Goal: Task Accomplishment & Management: Use online tool/utility

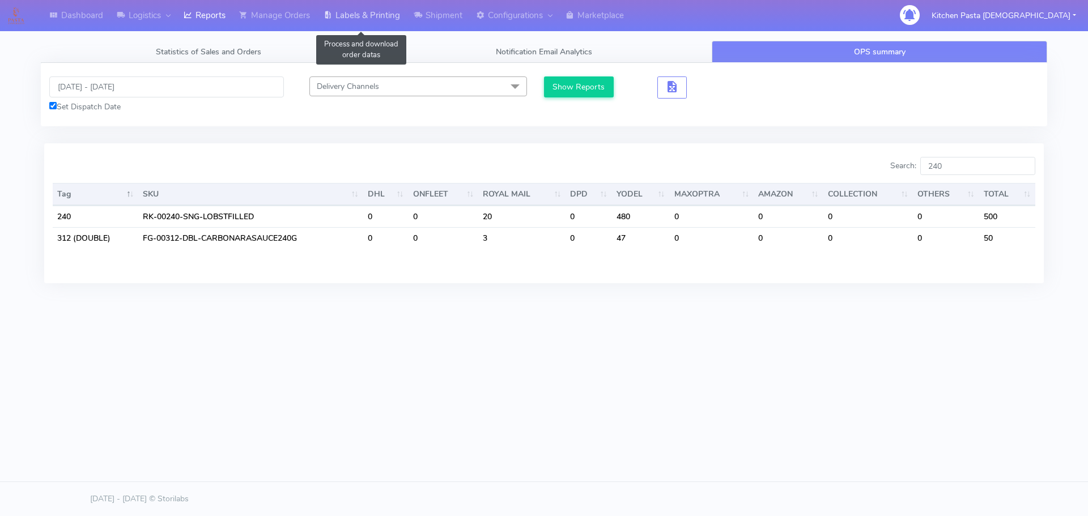
drag, startPoint x: 339, startPoint y: 12, endPoint x: 357, endPoint y: 24, distance: 22.2
click at [339, 12] on link "Labels & Printing" at bounding box center [362, 15] width 90 height 31
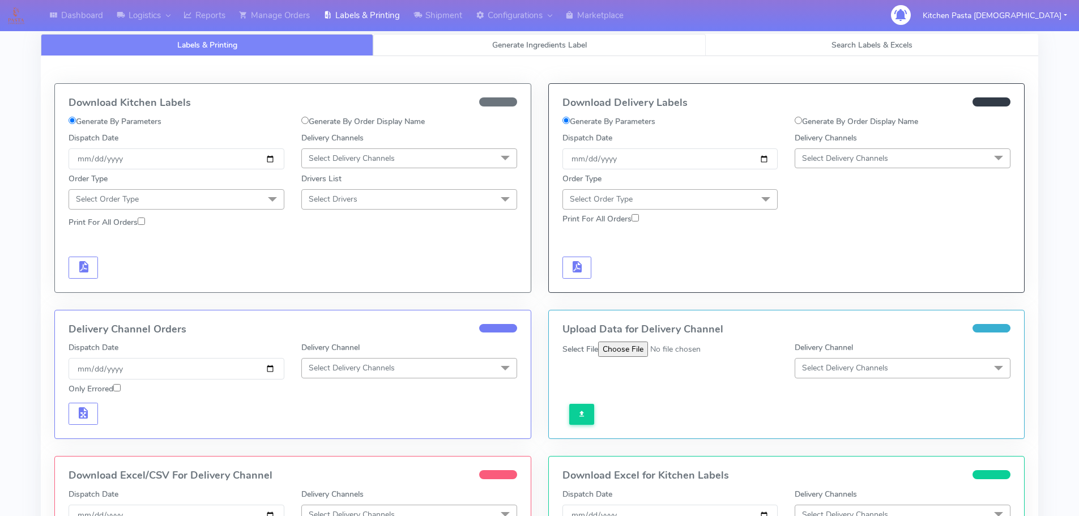
click at [429, 41] on link "Generate Ingredients Label" at bounding box center [539, 45] width 333 height 22
select select
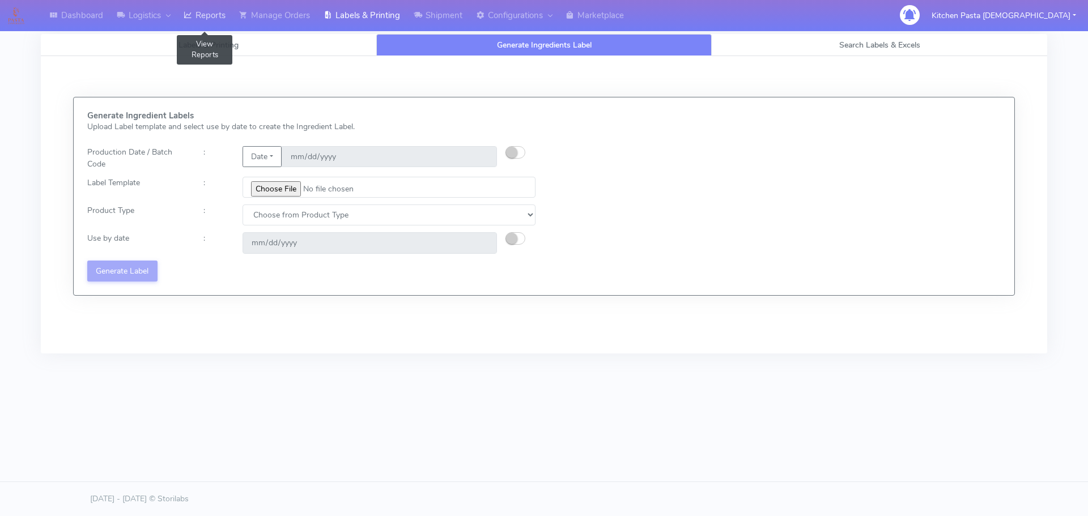
click at [212, 22] on link "Reports" at bounding box center [205, 15] width 56 height 31
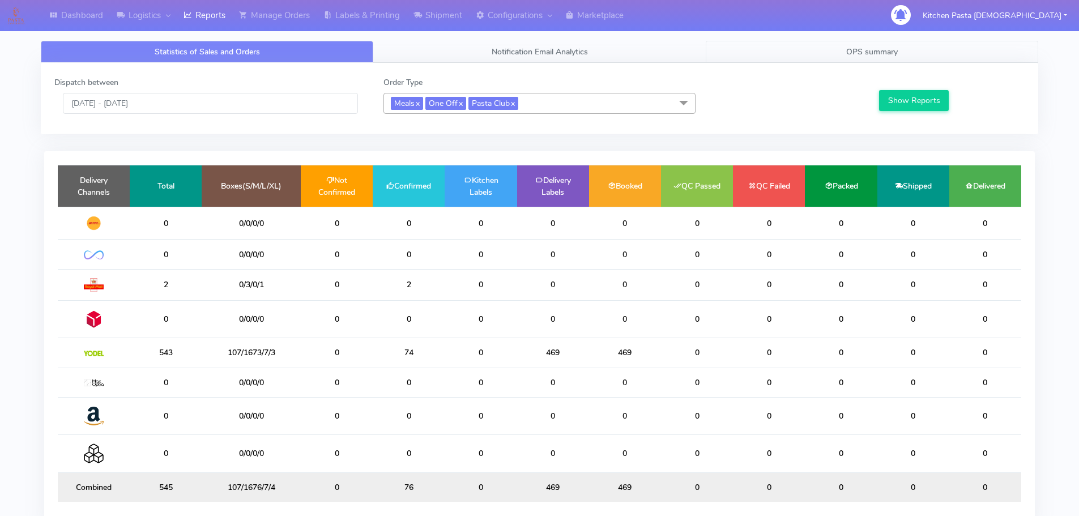
click at [906, 44] on link "OPS summary" at bounding box center [872, 52] width 333 height 22
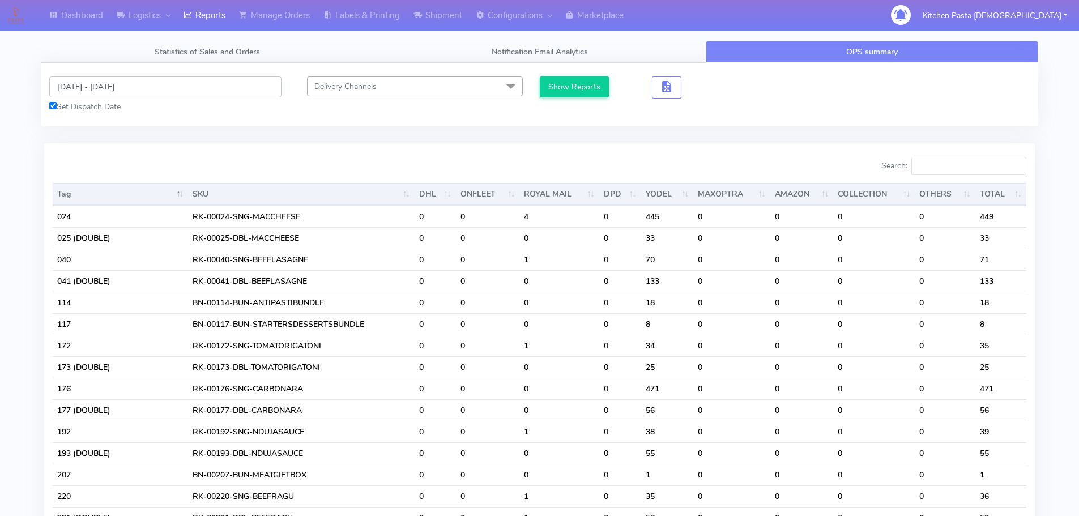
click at [121, 89] on input "[DATE] - [DATE]" at bounding box center [165, 86] width 232 height 21
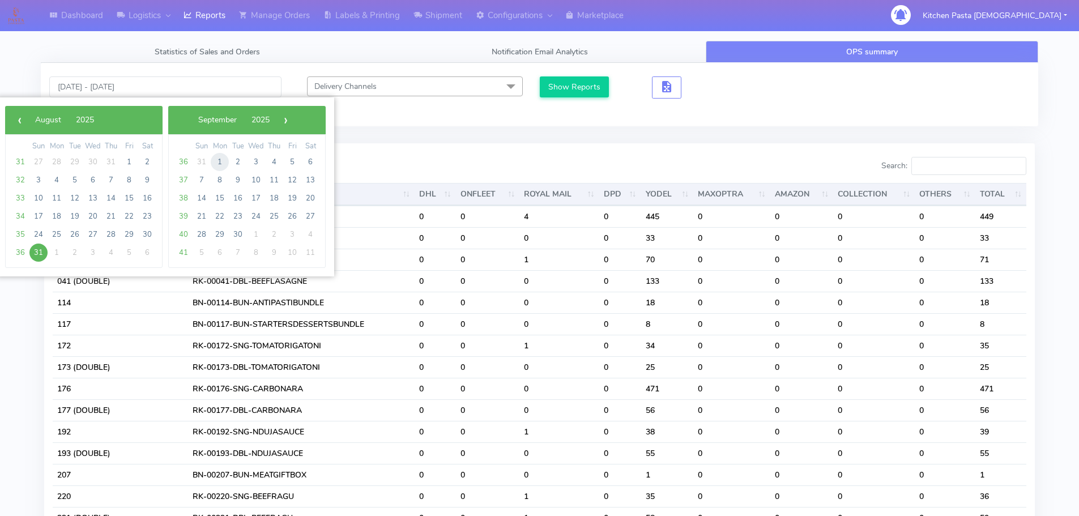
click at [215, 164] on span "1" at bounding box center [220, 162] width 18 height 18
click at [215, 164] on span "29" at bounding box center [220, 162] width 18 height 18
click at [59, 161] on span "1" at bounding box center [57, 162] width 18 height 18
type input "[DATE] - [DATE]"
click at [59, 161] on div at bounding box center [292, 168] width 496 height 23
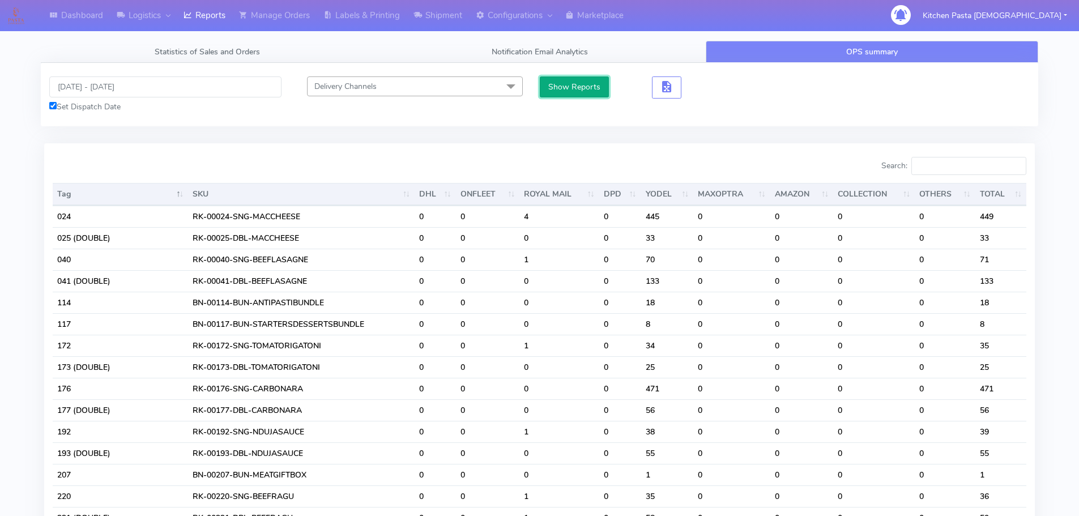
click at [565, 82] on button "Show Reports" at bounding box center [575, 86] width 70 height 21
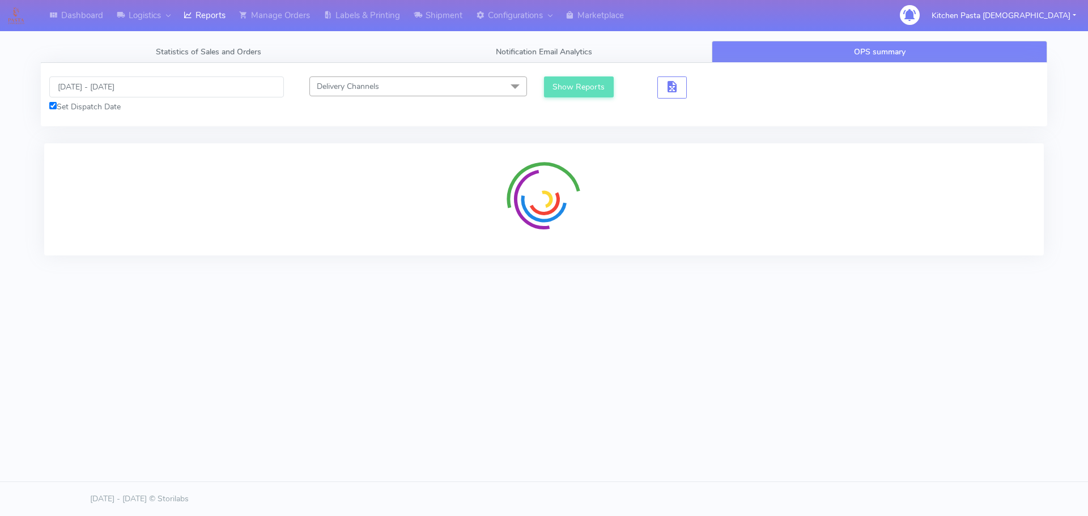
click at [964, 159] on div at bounding box center [543, 199] width 999 height 112
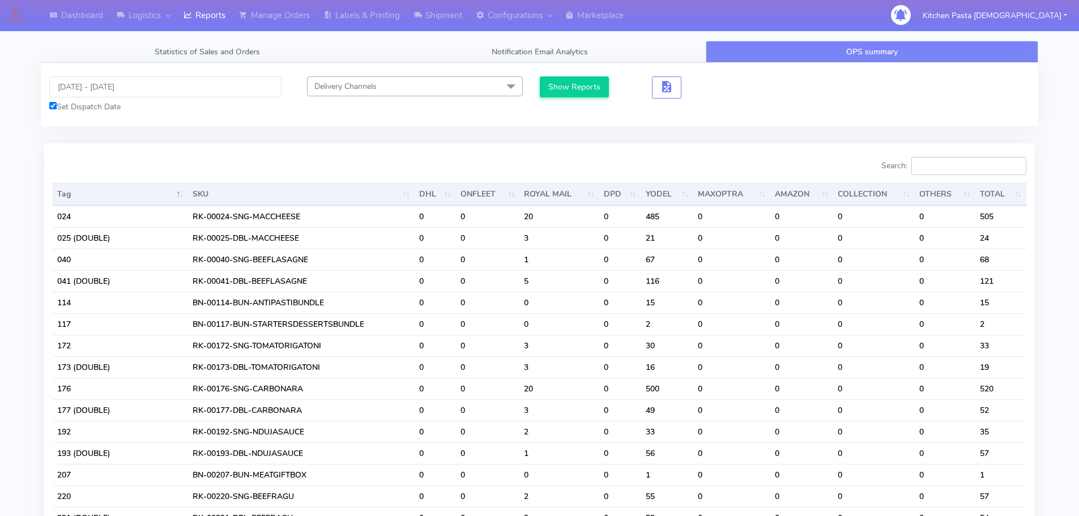
click at [964, 159] on input "Search:" at bounding box center [969, 166] width 115 height 18
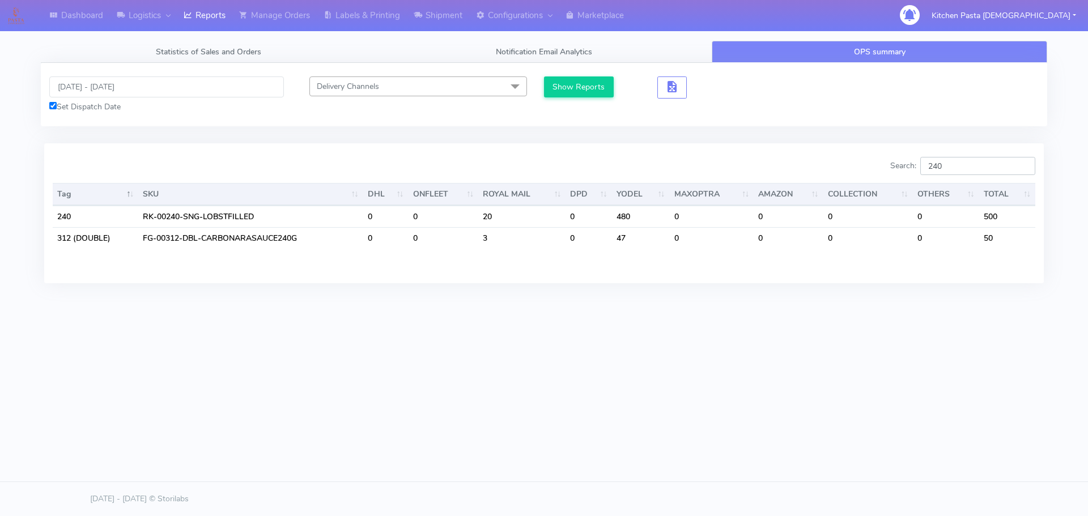
type input "240"
drag, startPoint x: 598, startPoint y: 10, endPoint x: 840, endPoint y: 74, distance: 250.4
click at [840, 74] on div "[DATE] - [DATE] Set Dispatch Date Delivery Channels Select All DHL OnFleet Roya…" at bounding box center [544, 94] width 1006 height 63
click at [381, 24] on link "Labels & Printing" at bounding box center [362, 15] width 90 height 31
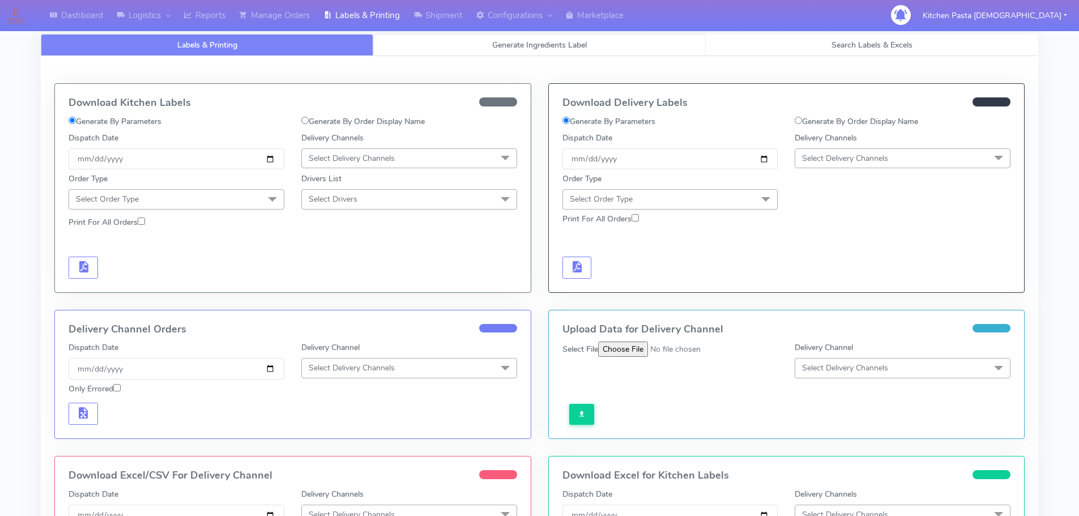
click at [446, 50] on link "Generate Ingredients Label" at bounding box center [539, 45] width 333 height 22
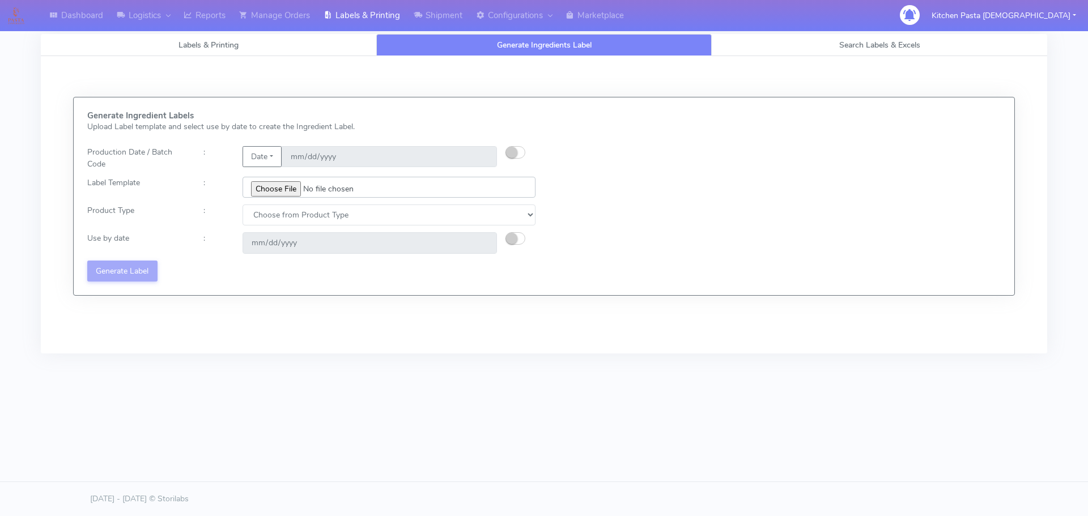
click at [268, 191] on input "file" at bounding box center [388, 187] width 293 height 21
type input "C:\fakepath\Ecom_240_V3.jpg"
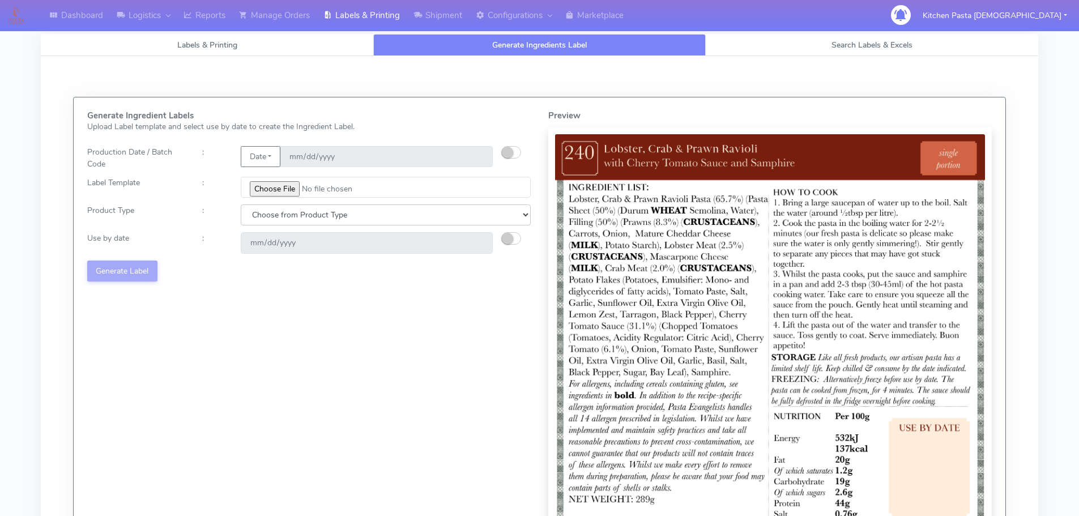
drag, startPoint x: 292, startPoint y: 216, endPoint x: 283, endPoint y: 225, distance: 13.2
click at [292, 216] on select "Choose from Product Type ECOM ERETAIL CIRCULAR CIRC_DESERTS LASAGNE" at bounding box center [386, 215] width 290 height 21
select select "0"
click at [241, 205] on select "Choose from Product Type ECOM ERETAIL CIRCULAR CIRC_DESERTS LASAGNE" at bounding box center [386, 215] width 290 height 21
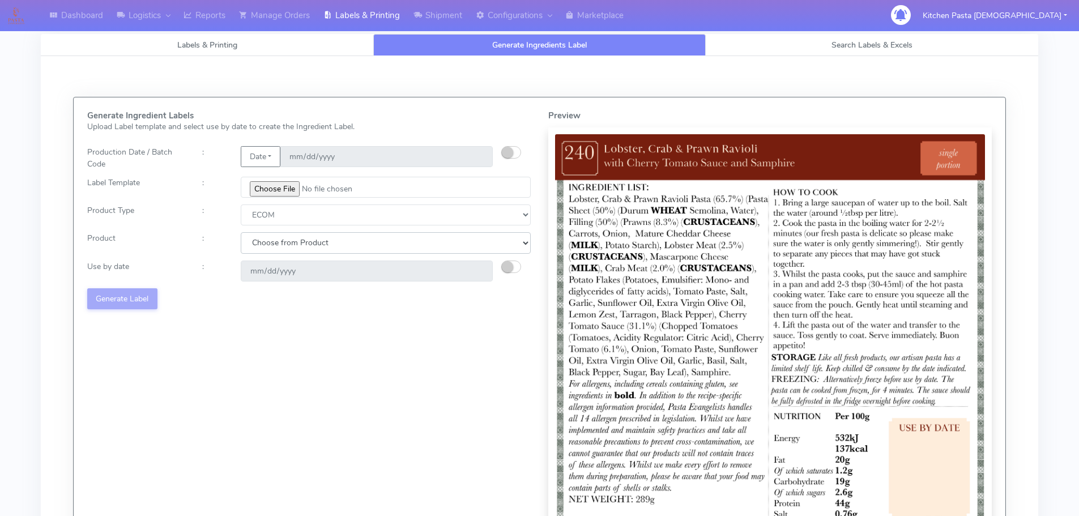
drag, startPoint x: 283, startPoint y: 225, endPoint x: 270, endPoint y: 253, distance: 30.7
click at [266, 241] on select "Choose from Product PLAIN PASTA (EXCEPT HURRA) HURRA FILLED PASTA BUTTER (INTER…" at bounding box center [386, 242] width 290 height 21
select select "0"
click at [241, 232] on select "Choose from Product PLAIN PASTA (EXCEPT HURRA) HURRA FILLED PASTA BUTTER (INTER…" at bounding box center [386, 242] width 290 height 21
click at [506, 265] on small "button" at bounding box center [507, 266] width 11 height 11
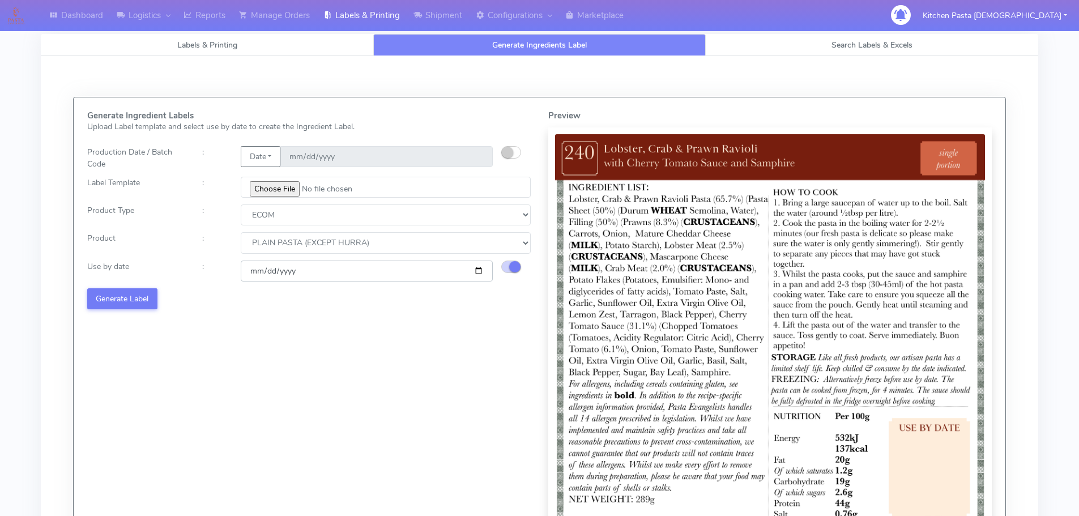
click at [479, 270] on input "[DATE]" at bounding box center [367, 271] width 252 height 21
type input "[DATE]"
click at [131, 297] on button "Generate Label" at bounding box center [122, 298] width 70 height 21
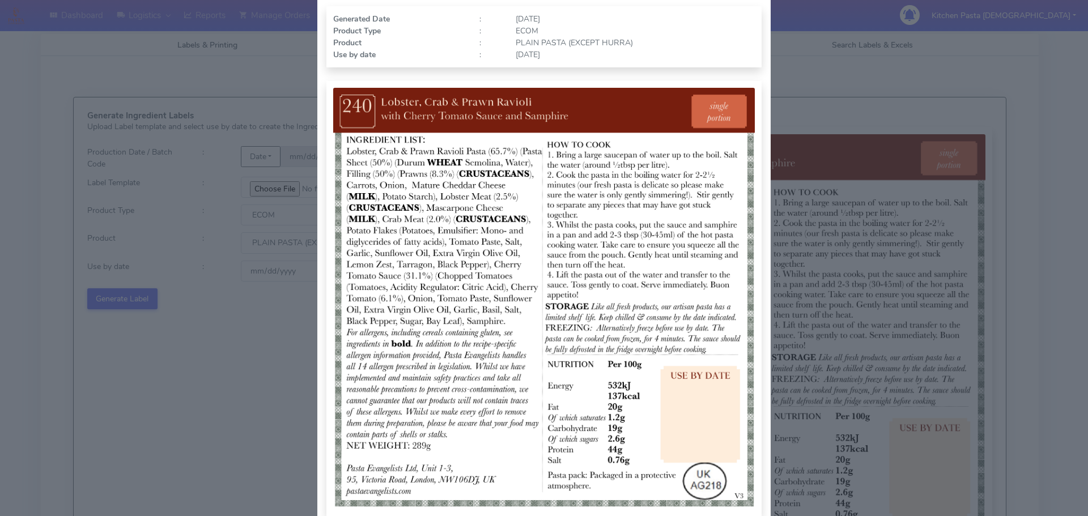
scroll to position [117, 0]
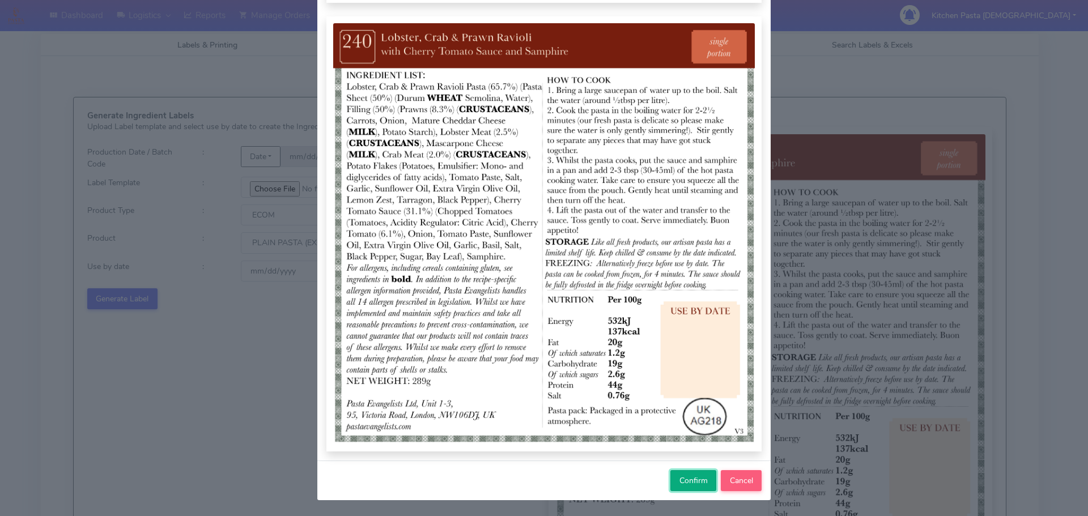
click at [692, 486] on button "Confirm" at bounding box center [693, 480] width 46 height 21
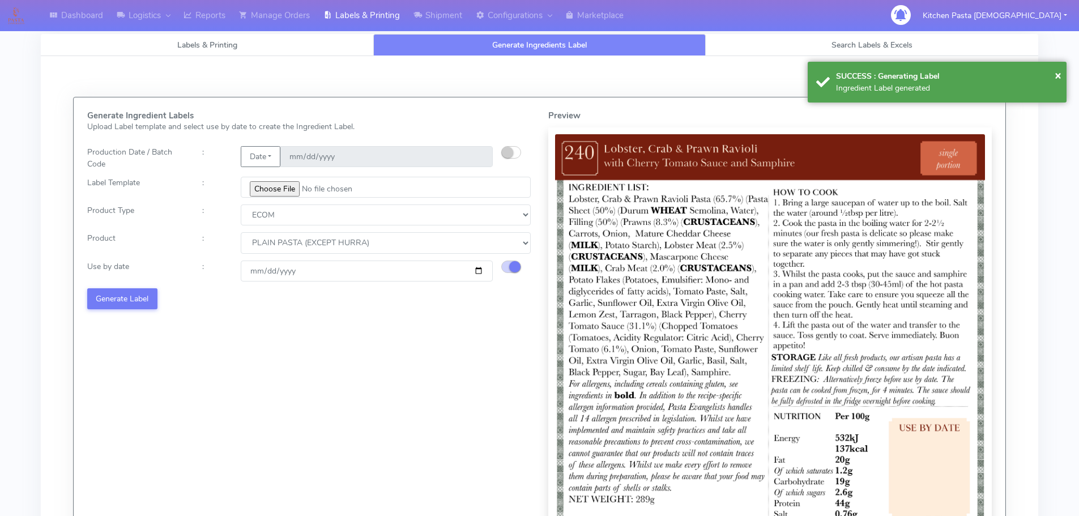
select select
